Goal: Task Accomplishment & Management: Complete application form

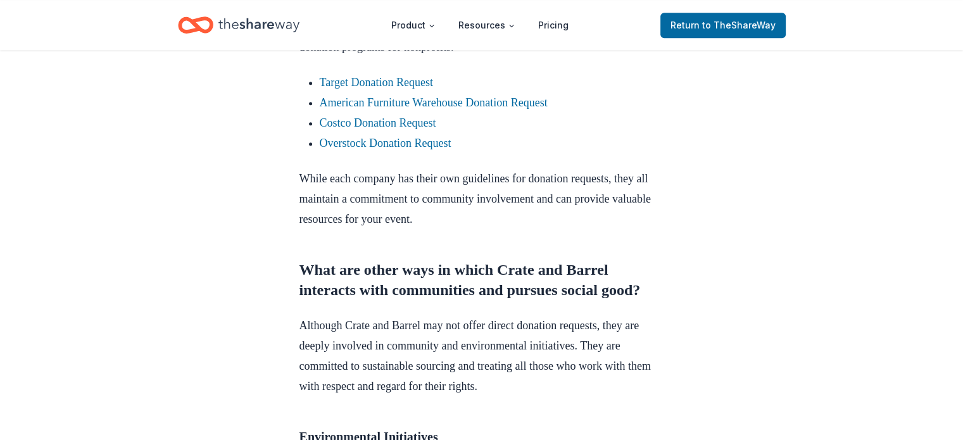
scroll to position [1076, 0]
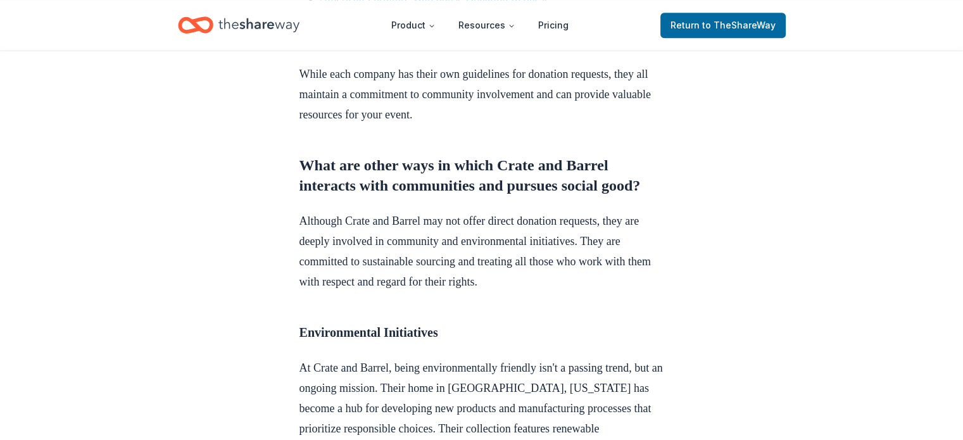
click at [256, 19] on icon "Home" at bounding box center [258, 25] width 81 height 26
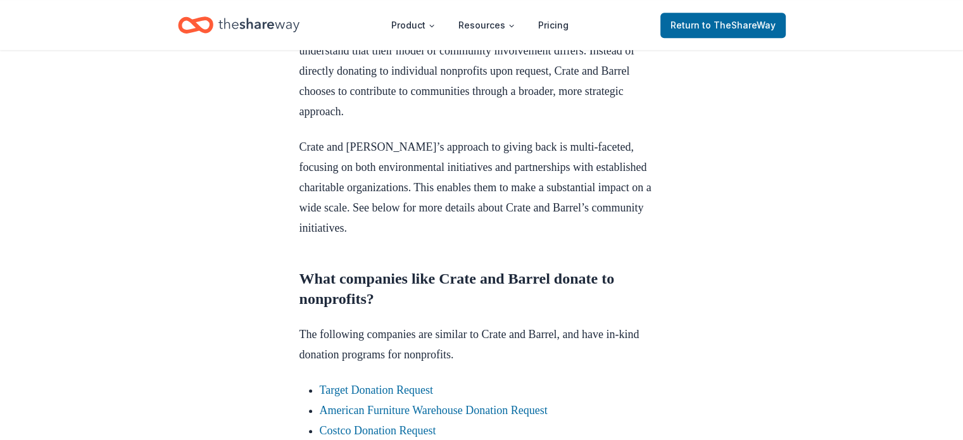
scroll to position [570, 0]
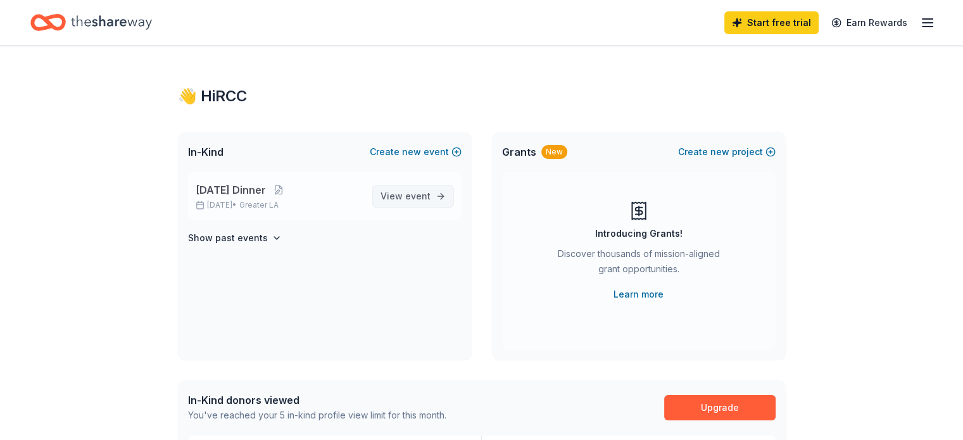
click at [395, 194] on span "View event" at bounding box center [405, 196] width 50 height 15
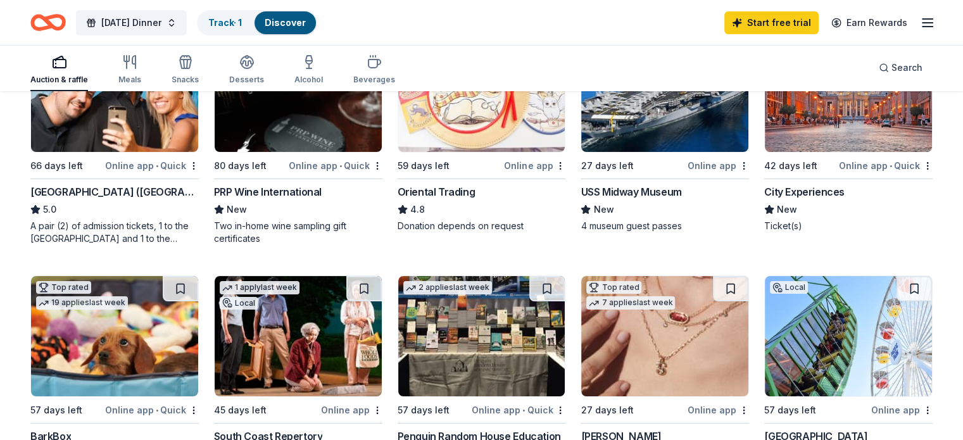
scroll to position [316, 0]
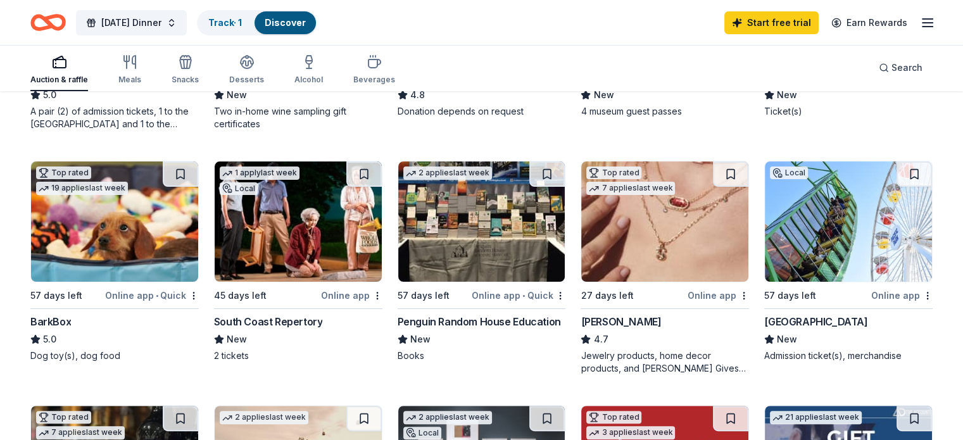
click at [644, 233] on img at bounding box center [664, 221] width 167 height 120
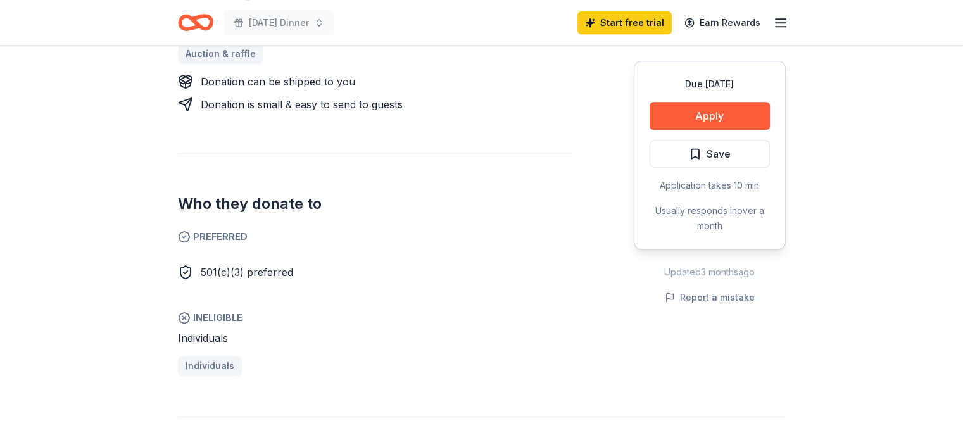
scroll to position [443, 0]
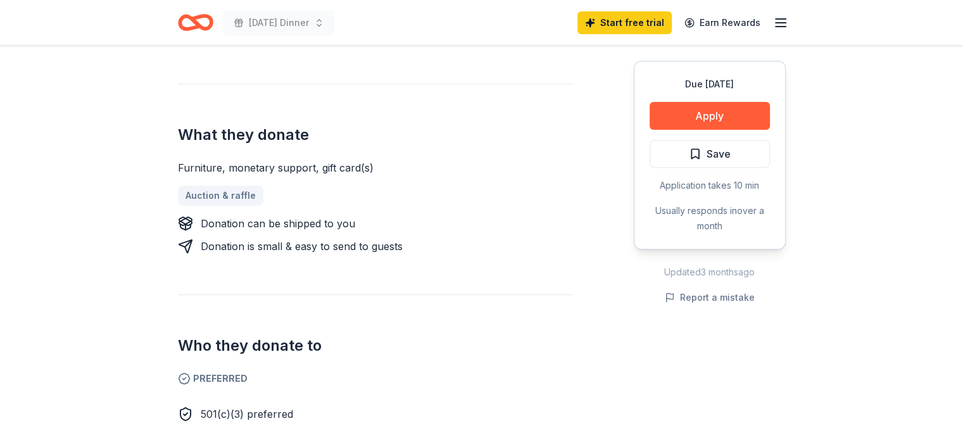
drag, startPoint x: 159, startPoint y: 221, endPoint x: 443, endPoint y: 249, distance: 285.0
drag, startPoint x: 405, startPoint y: 243, endPoint x: 201, endPoint y: 211, distance: 207.0
click at [201, 211] on div "Furniture, monetary support, gift card(s) Auction & raffle Donation can be ship…" at bounding box center [375, 207] width 395 height 94
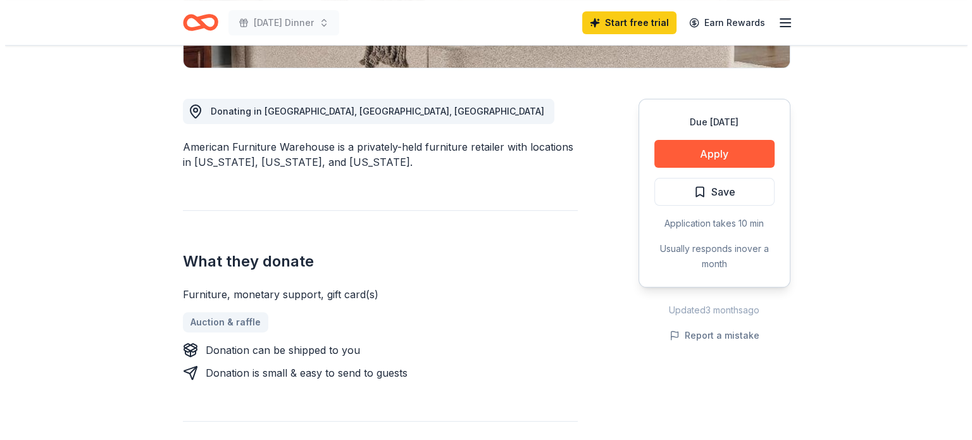
scroll to position [190, 0]
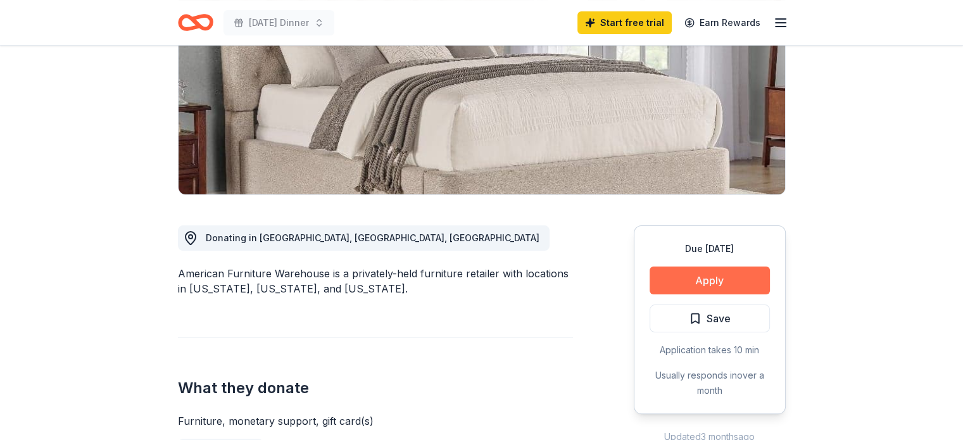
click at [729, 282] on button "Apply" at bounding box center [709, 280] width 120 height 28
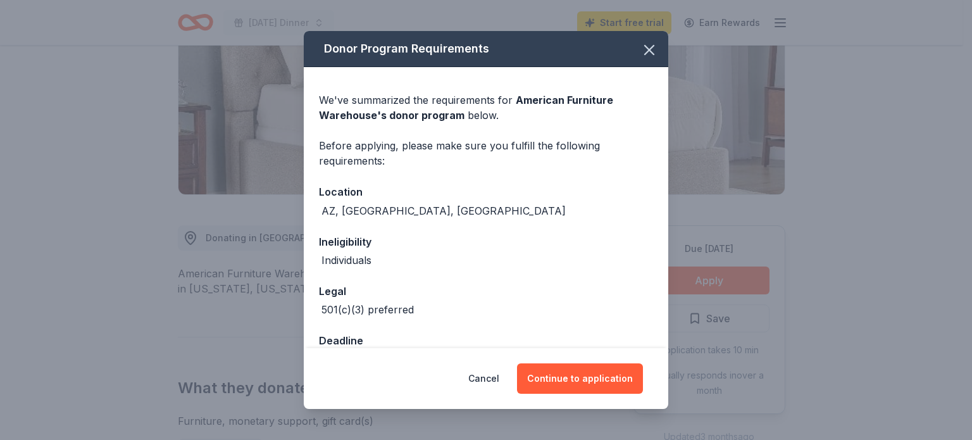
scroll to position [35, 0]
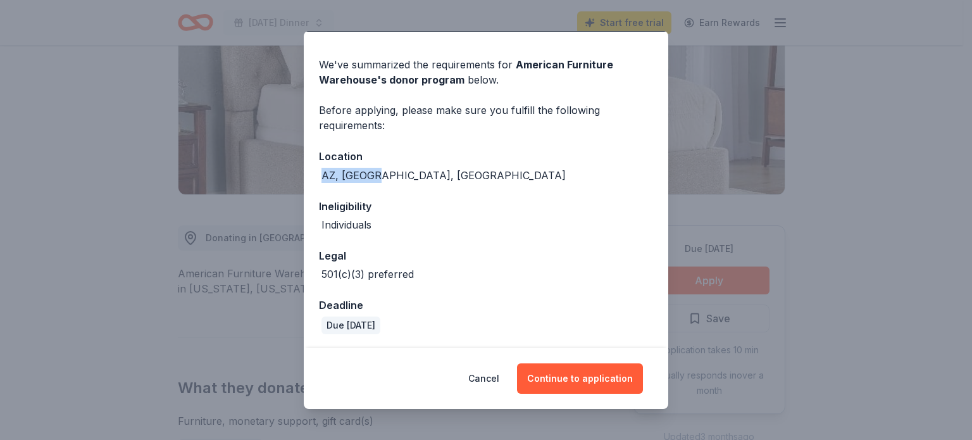
drag, startPoint x: 378, startPoint y: 168, endPoint x: 315, endPoint y: 172, distance: 63.4
click at [315, 172] on div "We've summarized the requirements for American Furniture Warehouse 's donor pro…" at bounding box center [486, 191] width 365 height 318
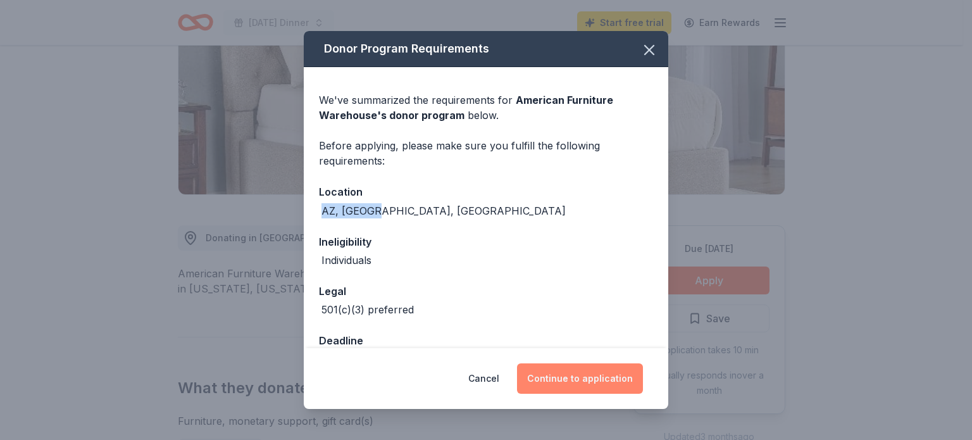
click at [618, 372] on button "Continue to application" at bounding box center [580, 378] width 126 height 30
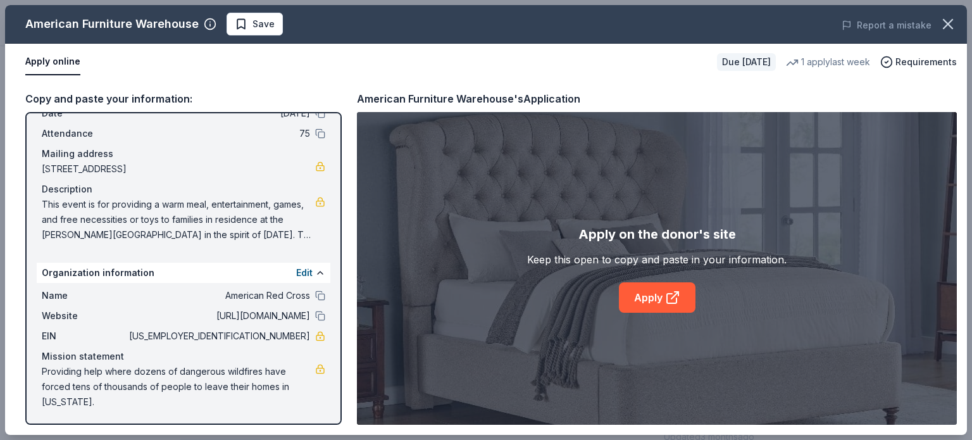
scroll to position [63, 0]
click at [656, 299] on link "Apply" at bounding box center [657, 297] width 77 height 30
click at [952, 24] on icon "button" at bounding box center [948, 24] width 18 height 18
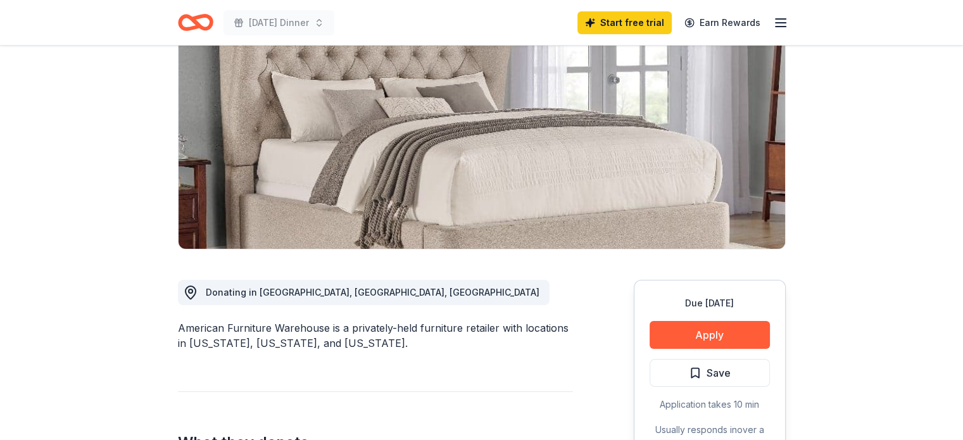
scroll to position [0, 0]
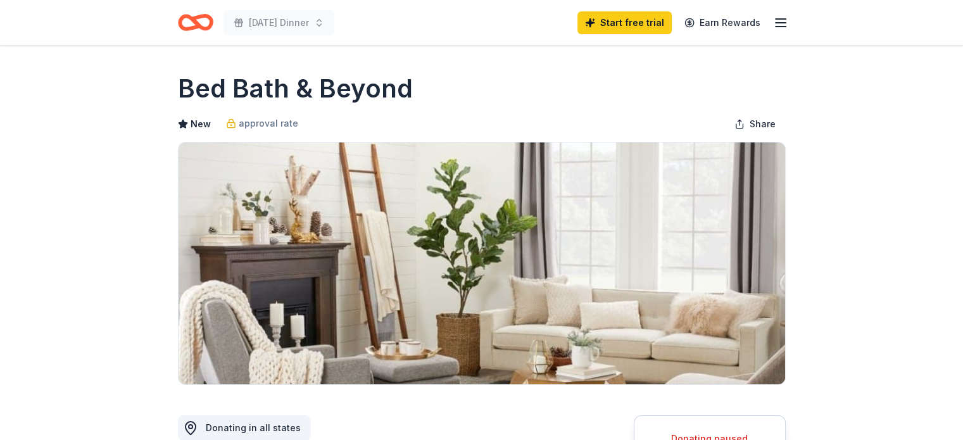
drag, startPoint x: 263, startPoint y: 91, endPoint x: 408, endPoint y: 83, distance: 145.1
click at [341, 97] on h1 "Bed Bath & Beyond" at bounding box center [295, 88] width 235 height 35
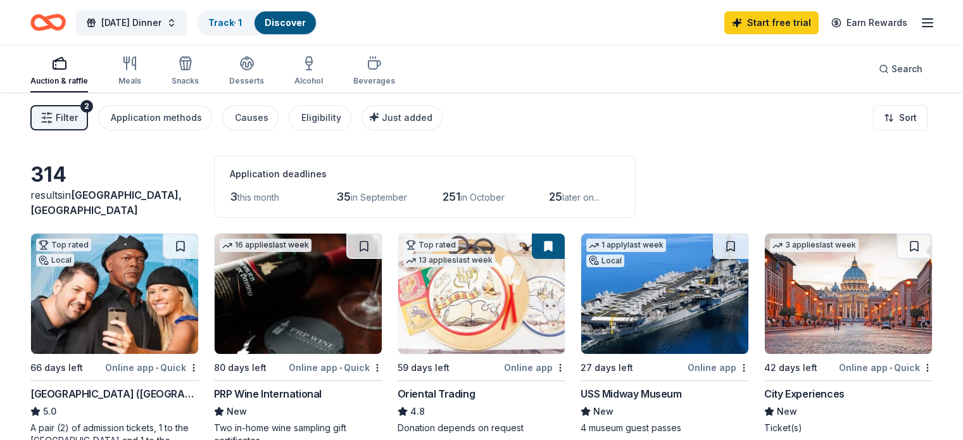
scroll to position [127, 0]
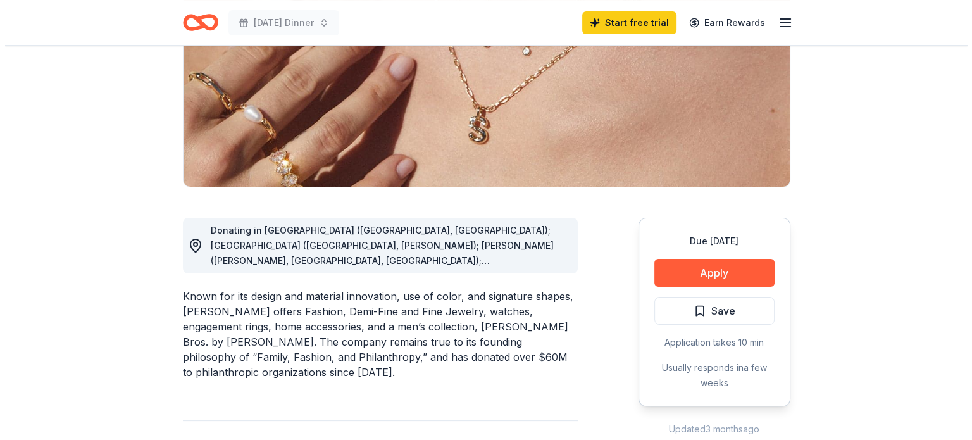
scroll to position [316, 0]
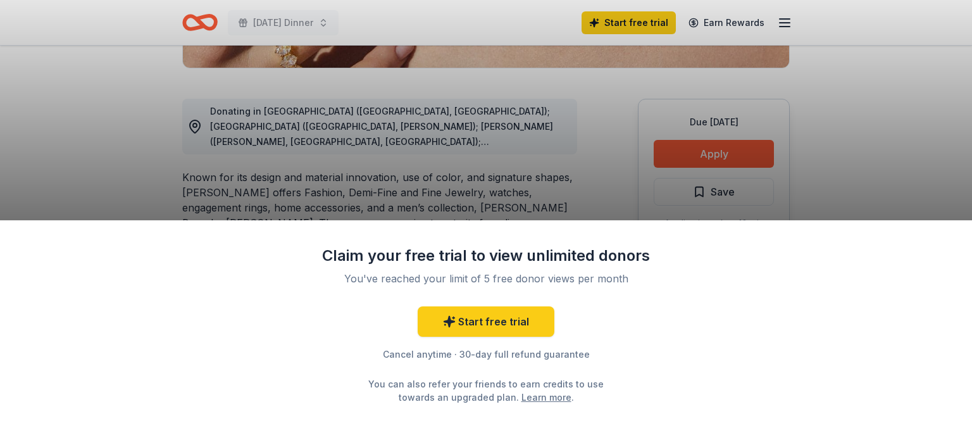
click at [728, 151] on div "Claim your free trial to view unlimited donors You've reached your limit of 5 f…" at bounding box center [486, 220] width 972 height 440
click at [881, 208] on div "Claim your free trial to view unlimited donors You've reached your limit of 5 f…" at bounding box center [486, 220] width 972 height 440
click at [744, 153] on div "Claim your free trial to view unlimited donors You've reached your limit of 5 f…" at bounding box center [486, 220] width 972 height 440
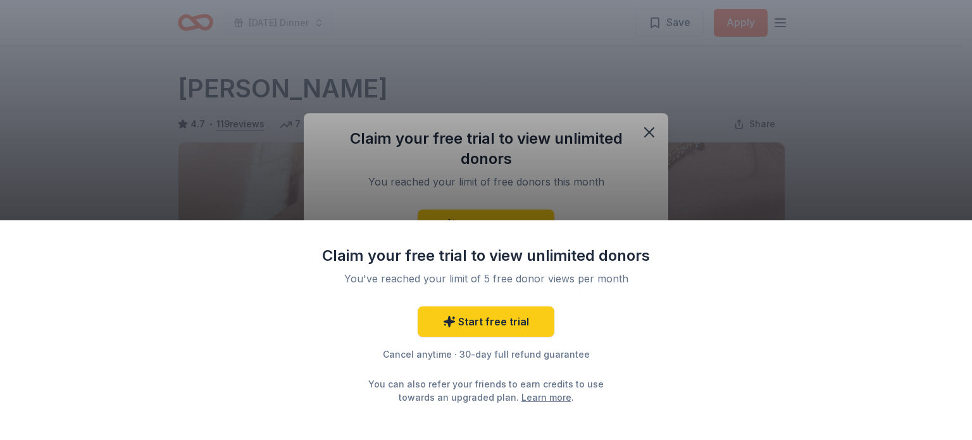
click at [660, 124] on div "Claim your free trial to view unlimited donors You've reached your limit of 5 f…" at bounding box center [486, 220] width 972 height 440
click at [682, 109] on div "Claim your free trial to view unlimited donors You've reached your limit of 5 f…" at bounding box center [486, 220] width 972 height 440
